Goal: Task Accomplishment & Management: Manage account settings

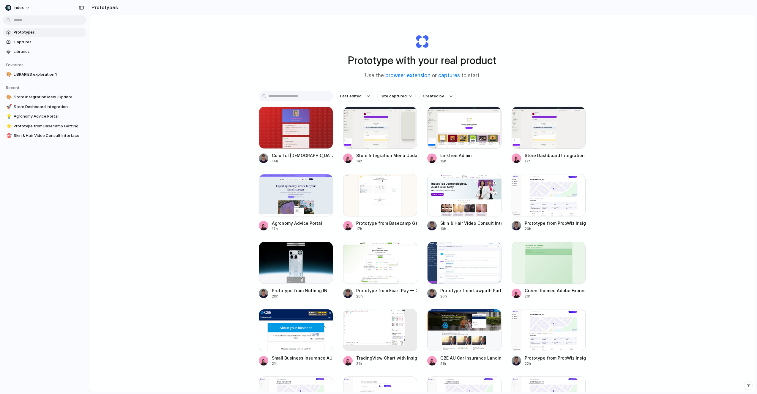
drag, startPoint x: 233, startPoint y: 24, endPoint x: 586, endPoint y: 220, distance: 404.4
click at [586, 220] on div "Prototype with your real product Use the browser extension or captures to start…" at bounding box center [421, 219] width 665 height 408
click at [493, 182] on div "button" at bounding box center [492, 182] width 5 height 5
click at [493, 182] on div "Open in new tab Rename Copy link Delete" at bounding box center [378, 197] width 757 height 394
click at [410, 183] on div "button" at bounding box center [408, 182] width 5 height 5
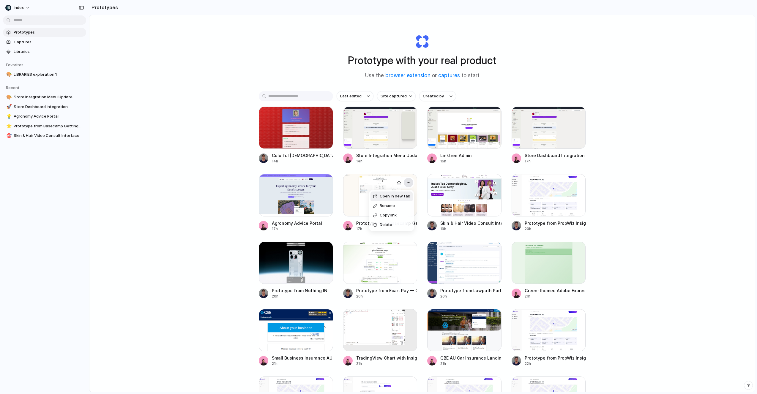
click at [410, 183] on div "Open in new tab Rename Copy link Delete" at bounding box center [378, 197] width 757 height 394
click at [409, 115] on div "button" at bounding box center [408, 115] width 5 height 5
click at [409, 115] on div "Open in new tab Rename Copy link Delete" at bounding box center [378, 197] width 757 height 394
click at [494, 115] on div "button" at bounding box center [492, 115] width 5 height 5
click at [474, 137] on span "Rename" at bounding box center [471, 138] width 15 height 6
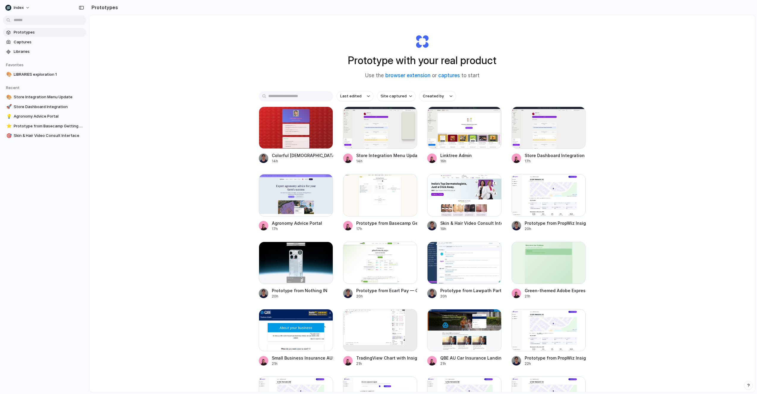
click at [528, 73] on div "Prototype with your real product Use the browser extension or captures to start" at bounding box center [422, 54] width 238 height 64
click at [321, 116] on button "button" at bounding box center [325, 116] width 10 height 10
click at [260, 85] on div "Open in new tab Rename Copy link Delete" at bounding box center [378, 197] width 757 height 394
